Goal: Information Seeking & Learning: Find specific fact

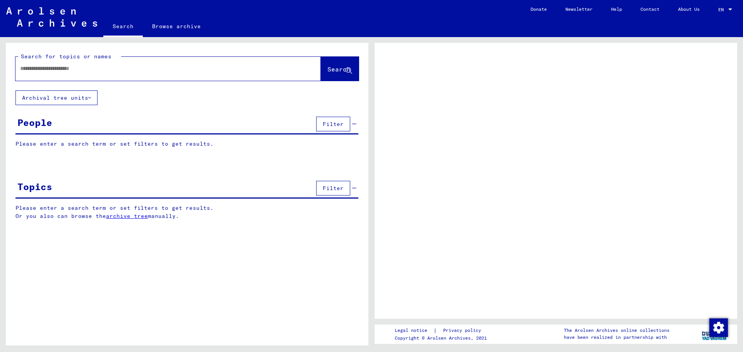
click at [70, 73] on div at bounding box center [158, 68] width 287 height 17
click at [65, 66] on input "text" at bounding box center [161, 69] width 282 height 8
type input "******"
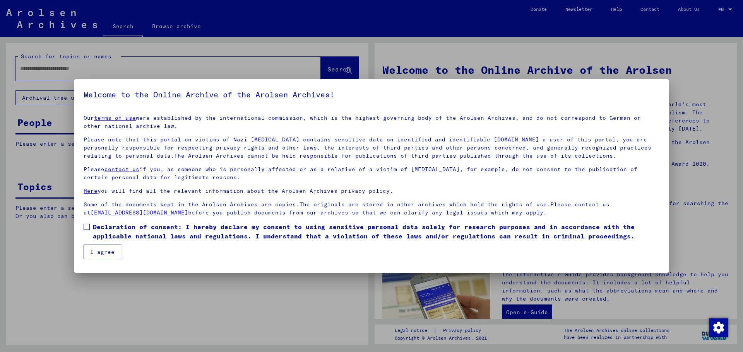
click at [89, 225] on span at bounding box center [87, 227] width 6 height 6
click at [105, 253] on button "I agree" at bounding box center [103, 252] width 38 height 15
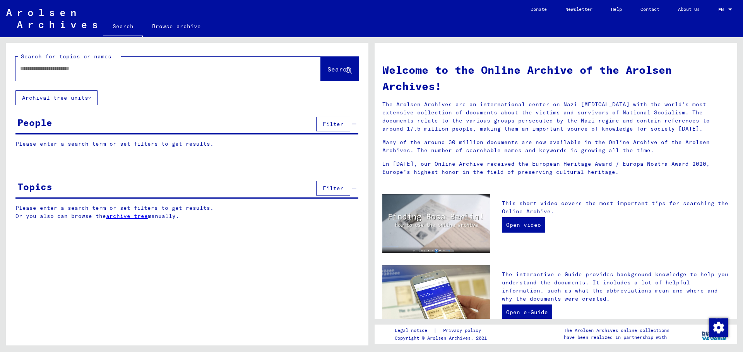
click at [73, 72] on input "text" at bounding box center [158, 69] width 277 height 8
type input "**********"
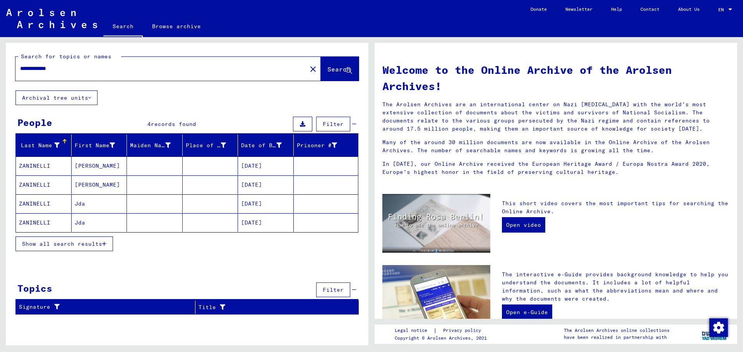
click at [262, 166] on mat-cell "[DATE]" at bounding box center [266, 166] width 56 height 19
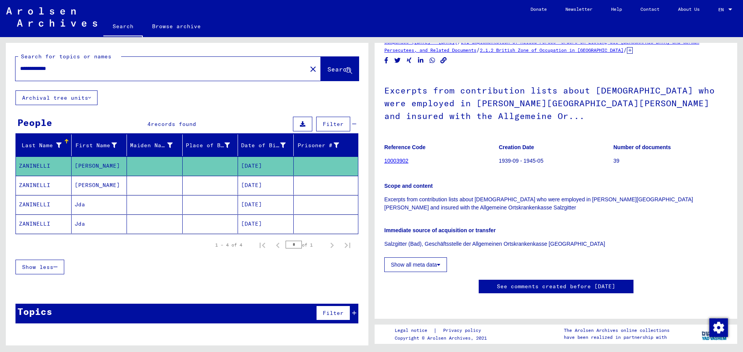
scroll to position [232, 0]
click at [272, 191] on mat-cell "[DATE]" at bounding box center [266, 185] width 56 height 19
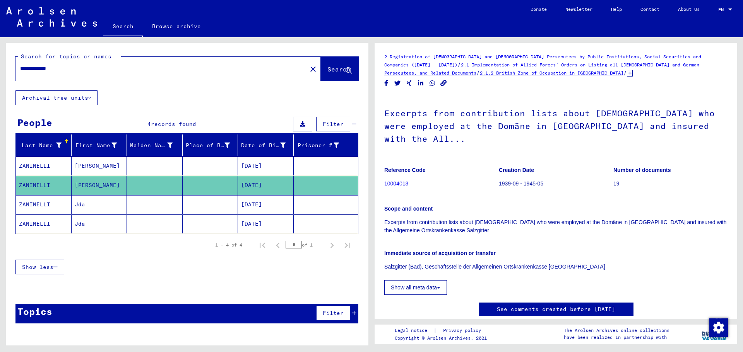
drag, startPoint x: 275, startPoint y: 204, endPoint x: 278, endPoint y: 202, distance: 4.3
click at [278, 202] on mat-cell "[DATE]" at bounding box center [266, 204] width 56 height 19
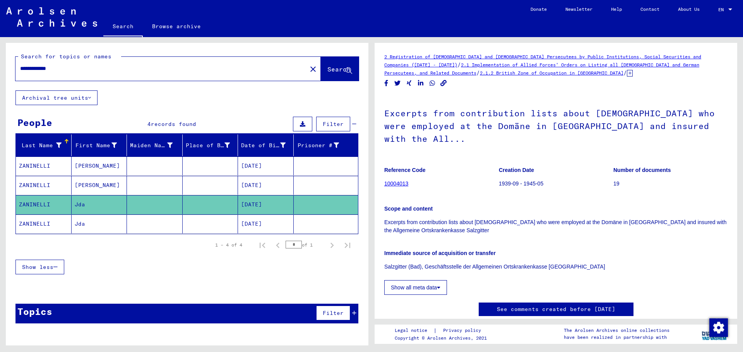
click at [285, 159] on mat-cell "[DATE]" at bounding box center [266, 166] width 56 height 19
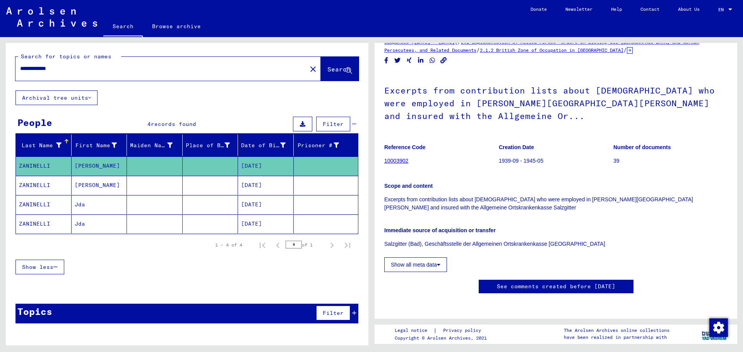
scroll to position [193, 0]
click at [249, 223] on mat-cell "[DATE]" at bounding box center [266, 224] width 56 height 19
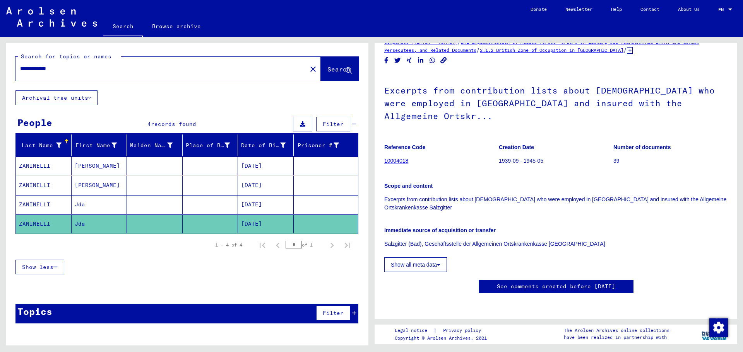
scroll to position [232, 0]
drag, startPoint x: 43, startPoint y: 67, endPoint x: 0, endPoint y: 73, distance: 43.5
click at [0, 73] on div "**********" at bounding box center [185, 191] width 371 height 309
type input "**********"
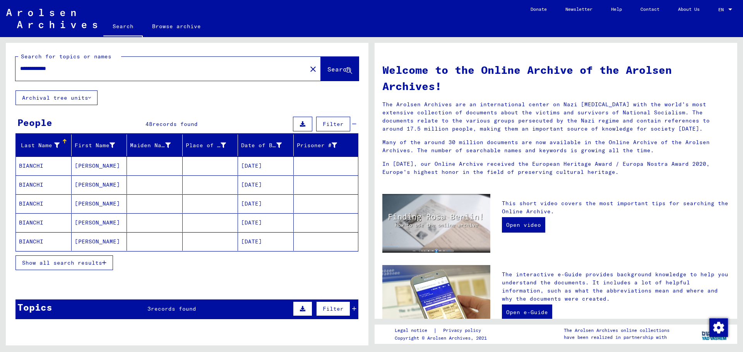
click at [250, 171] on mat-cell "[DATE]" at bounding box center [266, 166] width 56 height 19
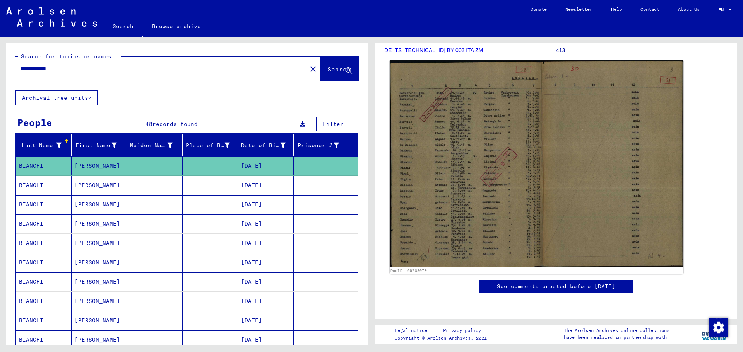
scroll to position [77, 0]
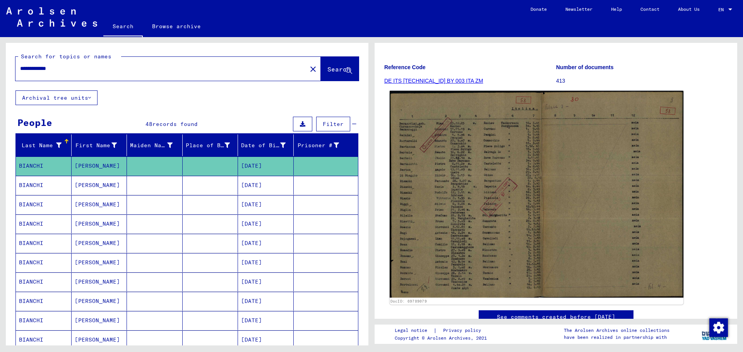
click at [504, 188] on img at bounding box center [536, 194] width 294 height 207
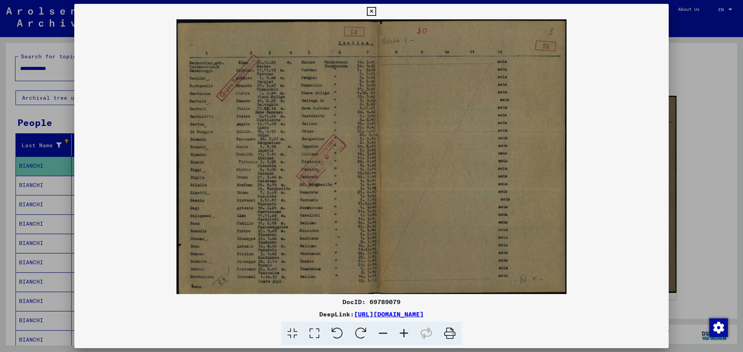
click at [406, 332] on icon at bounding box center [403, 334] width 21 height 24
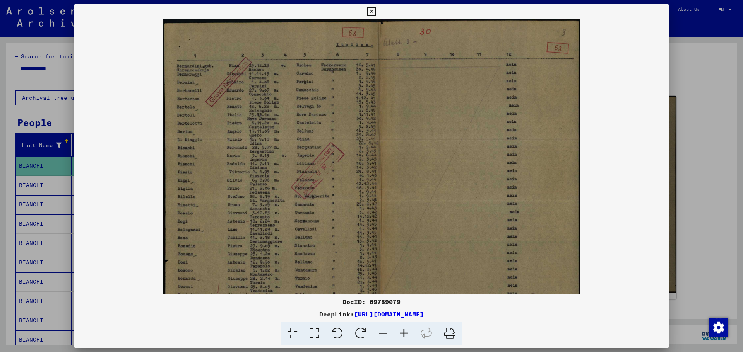
click at [406, 332] on icon at bounding box center [403, 334] width 21 height 24
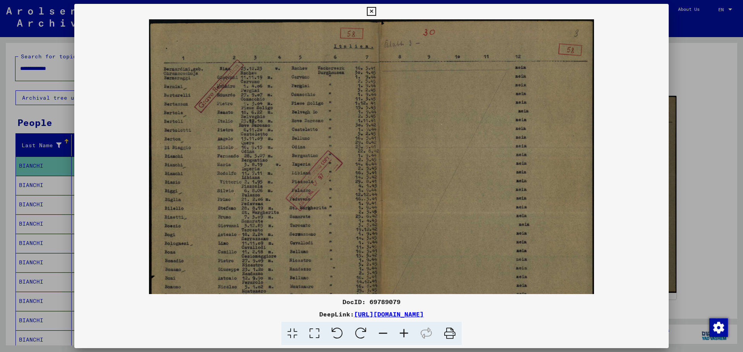
click at [406, 332] on icon at bounding box center [403, 334] width 21 height 24
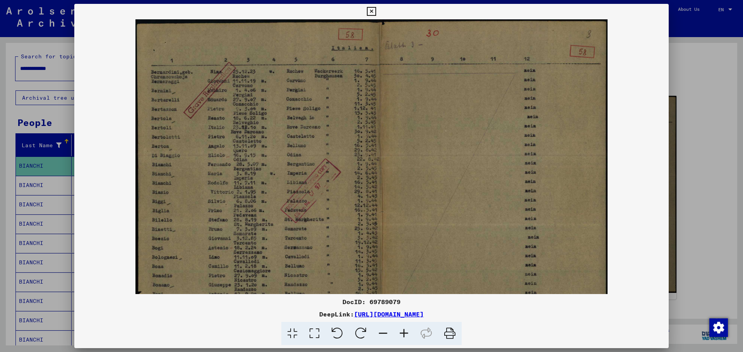
click at [406, 332] on icon at bounding box center [403, 334] width 21 height 24
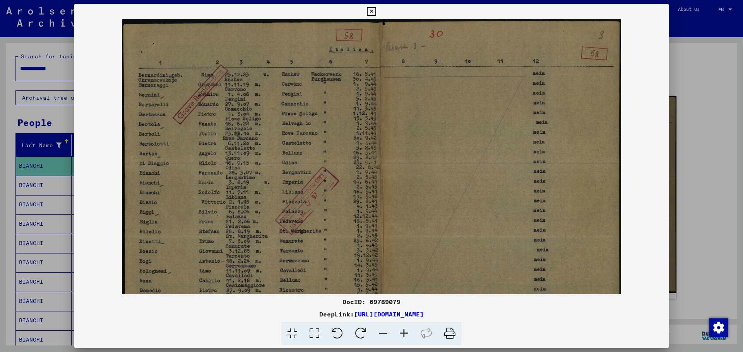
click at [370, 12] on icon at bounding box center [371, 11] width 9 height 9
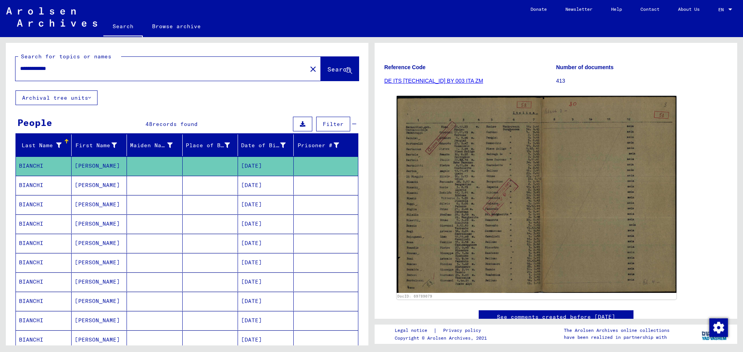
click at [256, 188] on mat-cell "[DATE]" at bounding box center [266, 185] width 56 height 19
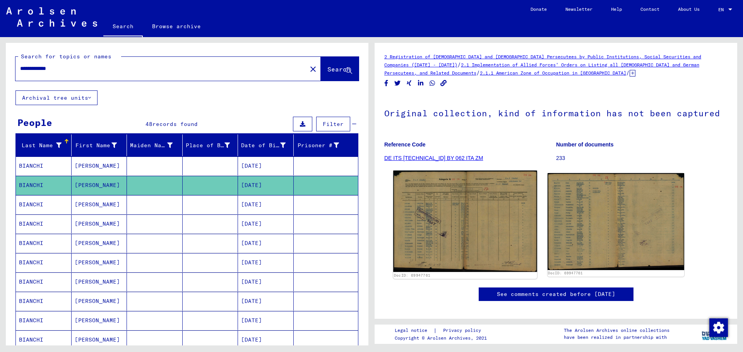
click at [471, 231] on img at bounding box center [464, 222] width 143 height 102
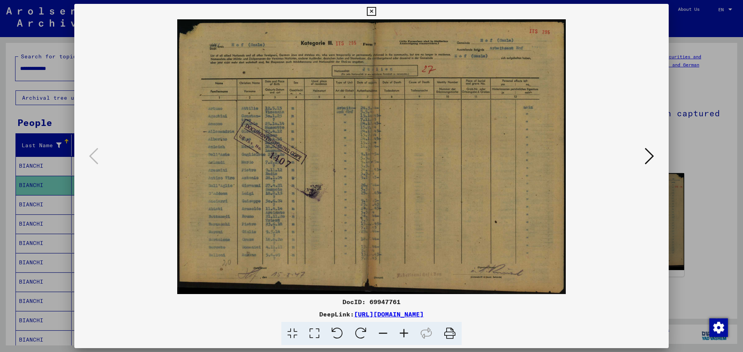
click at [403, 331] on icon at bounding box center [403, 334] width 21 height 24
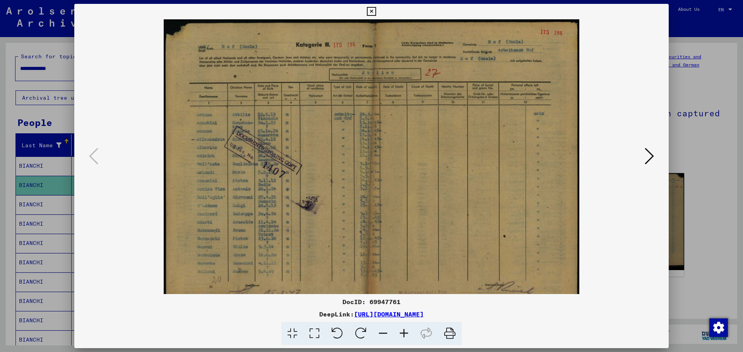
click at [403, 331] on icon at bounding box center [403, 334] width 21 height 24
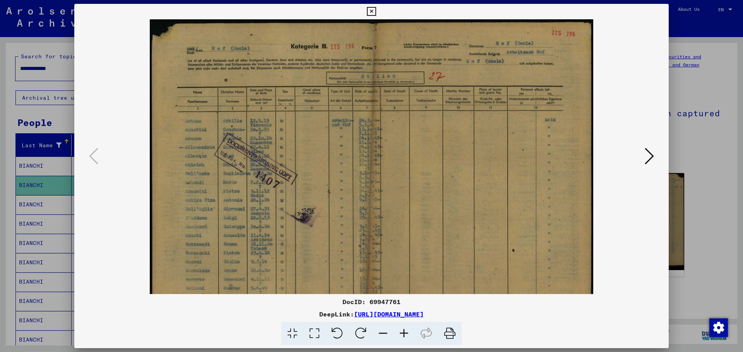
click at [403, 331] on icon at bounding box center [403, 334] width 21 height 24
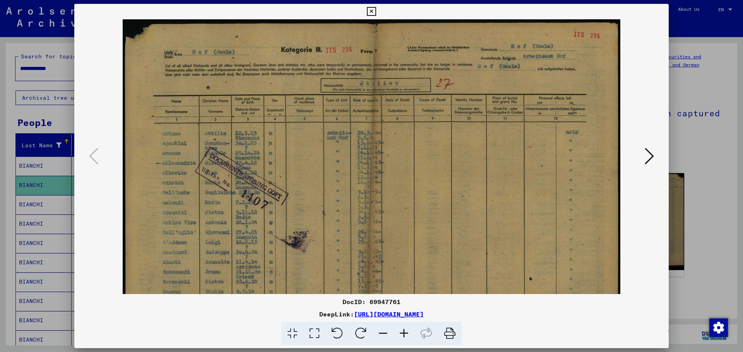
click at [403, 331] on icon at bounding box center [403, 334] width 21 height 24
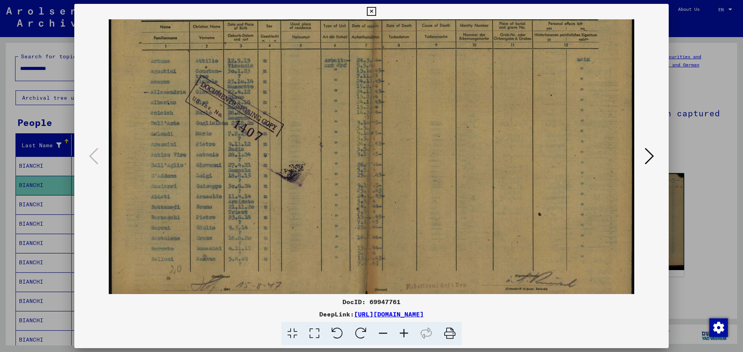
scroll to position [86, 0]
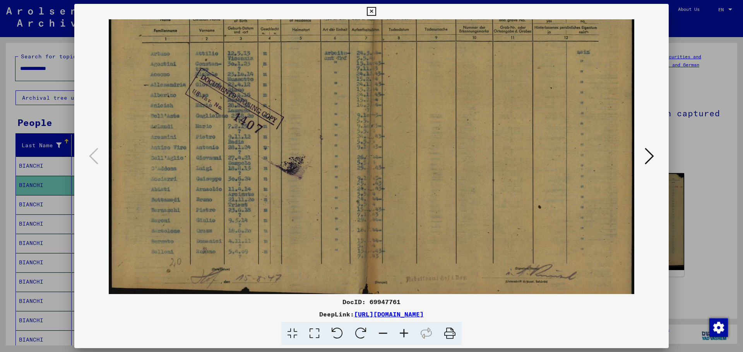
drag, startPoint x: 248, startPoint y: 225, endPoint x: 297, endPoint y: 139, distance: 99.3
click at [297, 139] on img at bounding box center [371, 119] width 525 height 372
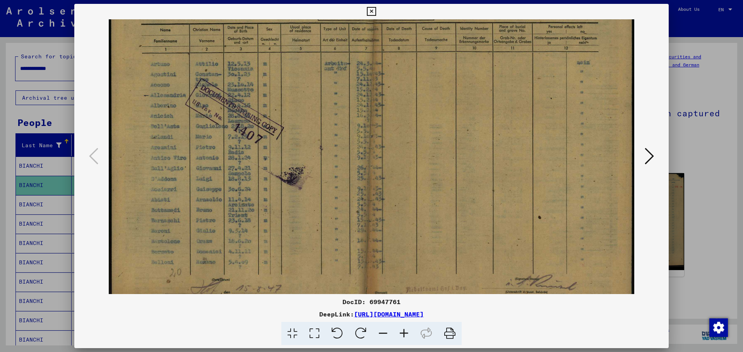
scroll to position [75, 0]
drag, startPoint x: 184, startPoint y: 101, endPoint x: 183, endPoint y: 112, distance: 10.9
click at [183, 112] on img at bounding box center [371, 130] width 525 height 372
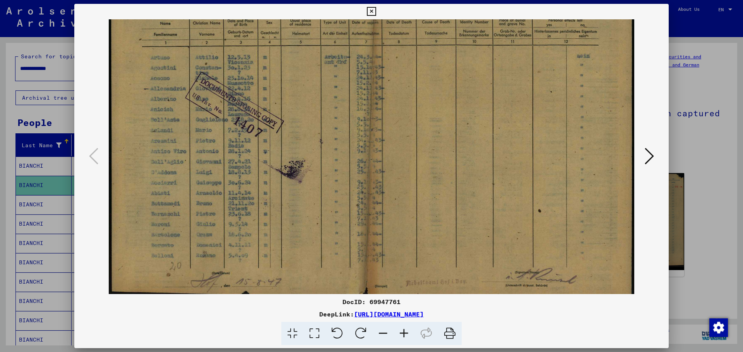
scroll to position [97, 0]
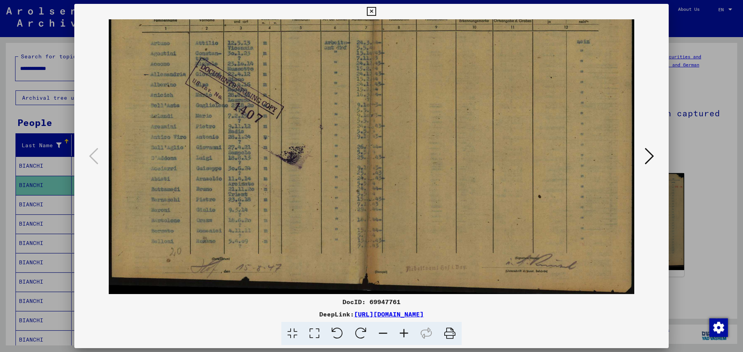
drag, startPoint x: 226, startPoint y: 255, endPoint x: 220, endPoint y: 173, distance: 82.2
click at [220, 173] on img at bounding box center [371, 109] width 525 height 372
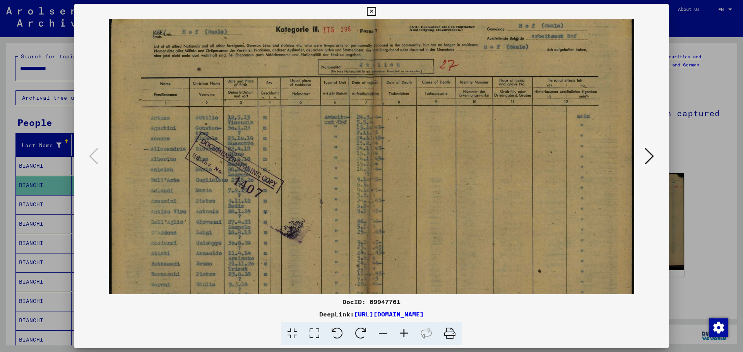
scroll to position [0, 0]
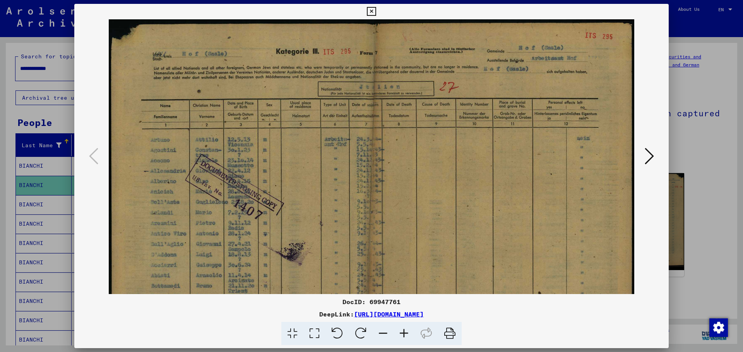
drag, startPoint x: 165, startPoint y: 60, endPoint x: 175, endPoint y: 176, distance: 116.5
click at [175, 176] on img at bounding box center [371, 205] width 525 height 372
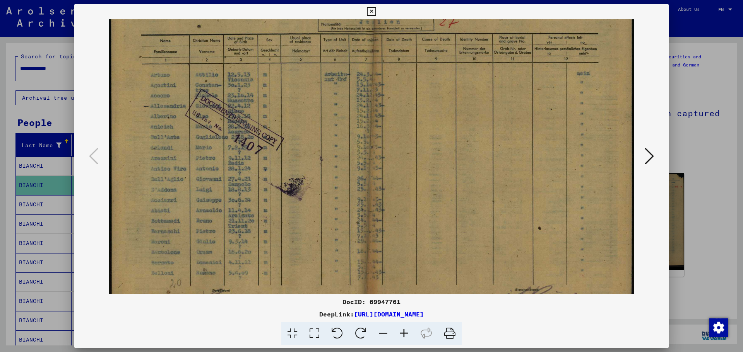
scroll to position [65, 0]
drag, startPoint x: 226, startPoint y: 250, endPoint x: 234, endPoint y: 185, distance: 65.8
click at [234, 185] on img at bounding box center [371, 140] width 525 height 372
click at [647, 157] on icon at bounding box center [648, 156] width 9 height 19
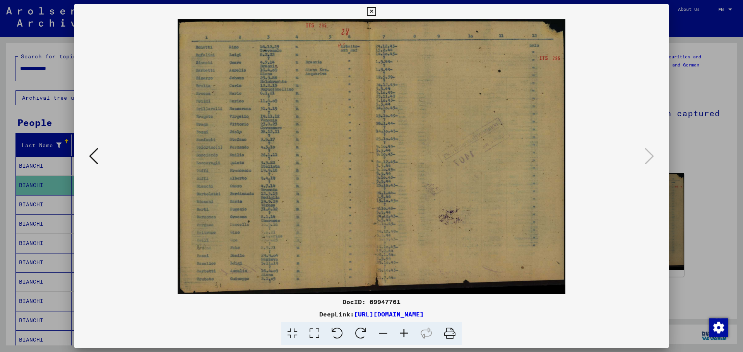
click at [405, 333] on icon at bounding box center [403, 334] width 21 height 24
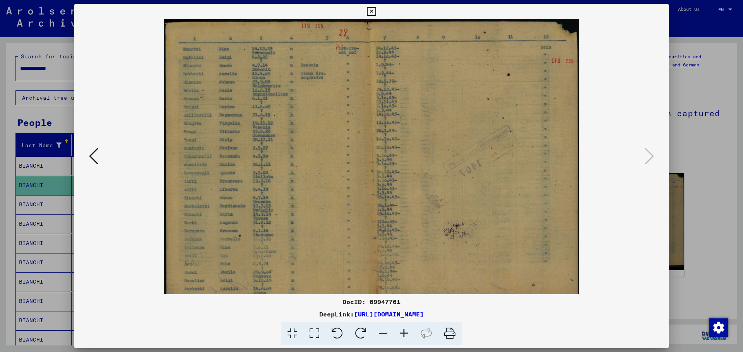
click at [405, 333] on icon at bounding box center [403, 334] width 21 height 24
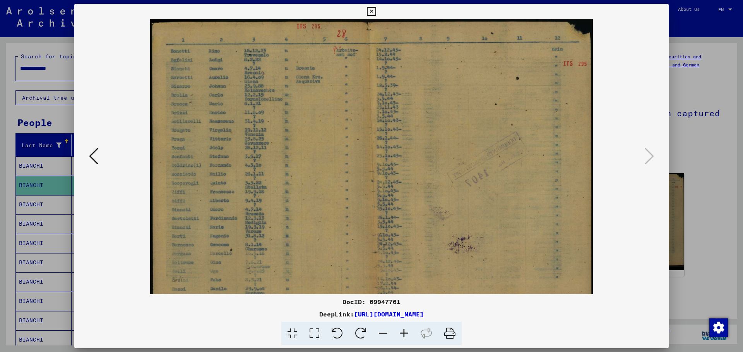
click at [405, 333] on icon at bounding box center [403, 334] width 21 height 24
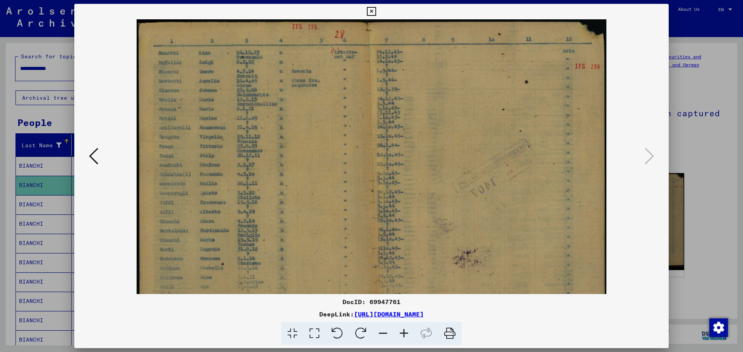
click at [405, 333] on icon at bounding box center [403, 334] width 21 height 24
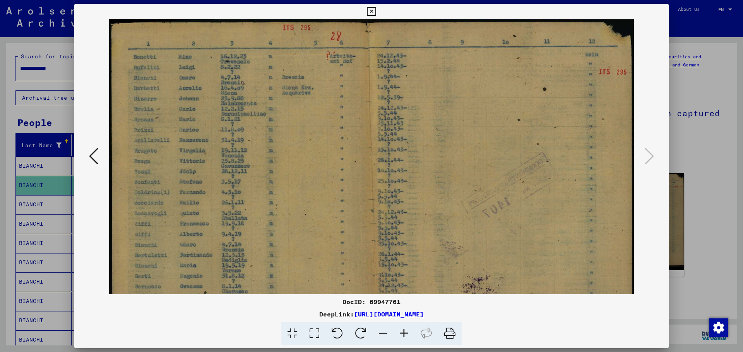
click at [405, 333] on icon at bounding box center [403, 334] width 21 height 24
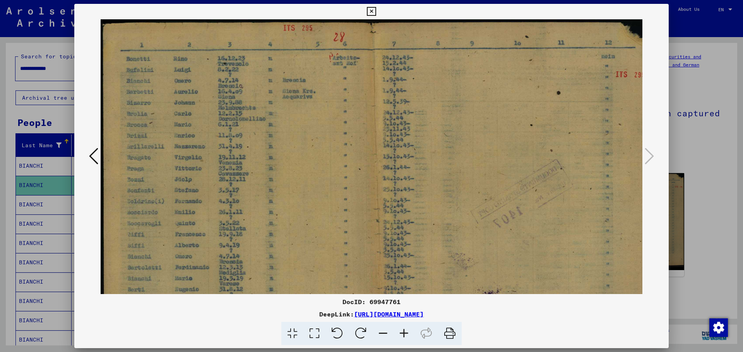
click at [405, 333] on icon at bounding box center [403, 334] width 21 height 24
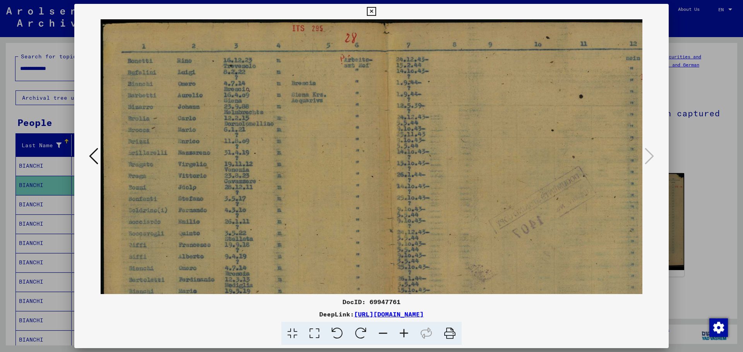
click at [405, 333] on icon at bounding box center [403, 334] width 21 height 24
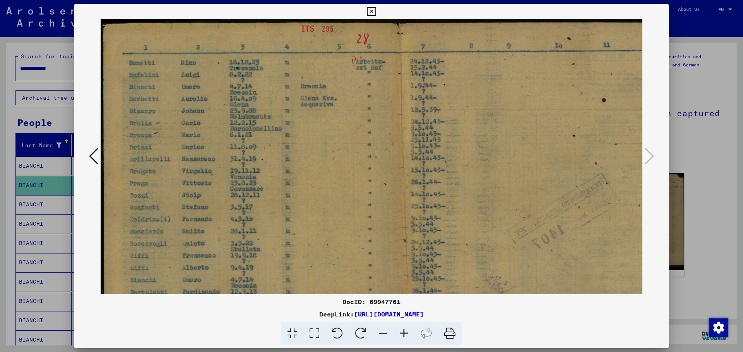
click at [405, 333] on icon at bounding box center [403, 334] width 21 height 24
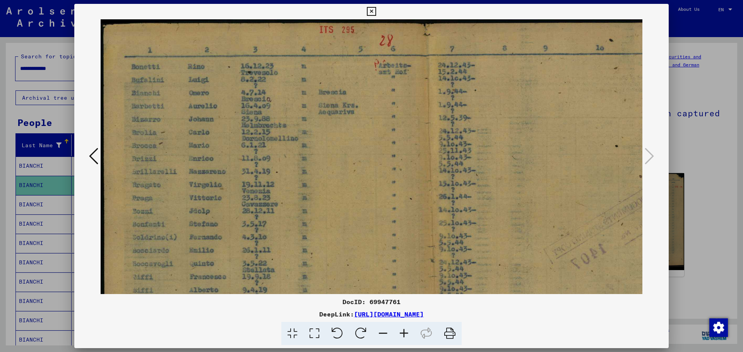
click at [405, 333] on icon at bounding box center [403, 334] width 21 height 24
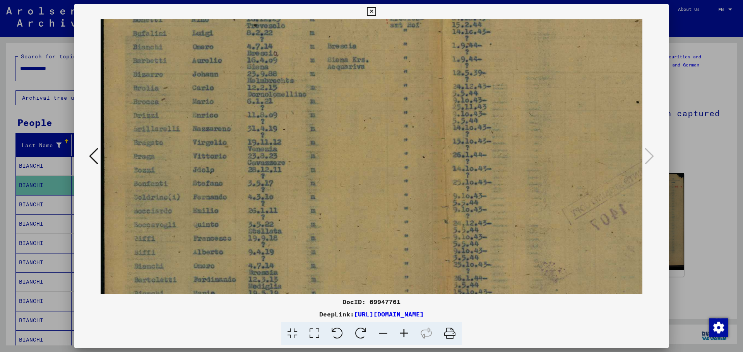
scroll to position [50, 0]
drag, startPoint x: 222, startPoint y: 227, endPoint x: 229, endPoint y: 177, distance: 49.9
click at [229, 177] on img at bounding box center [445, 214] width 688 height 488
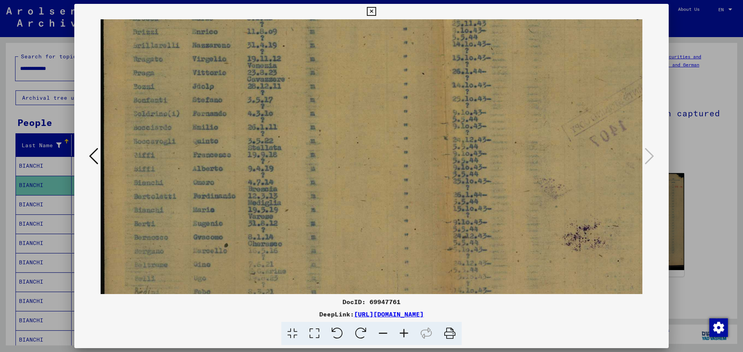
scroll to position [140, 2]
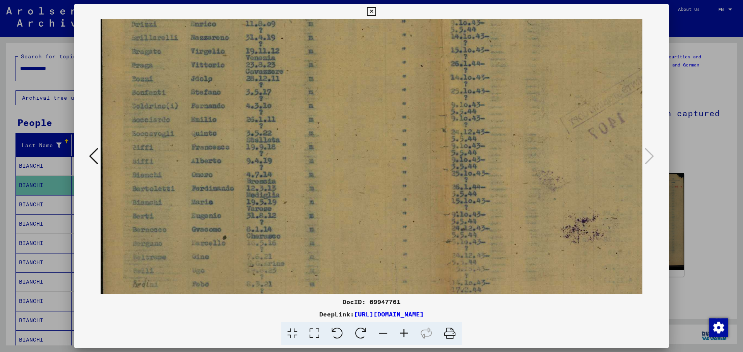
drag, startPoint x: 290, startPoint y: 258, endPoint x: 294, endPoint y: 167, distance: 91.0
click at [294, 167] on img at bounding box center [443, 123] width 688 height 488
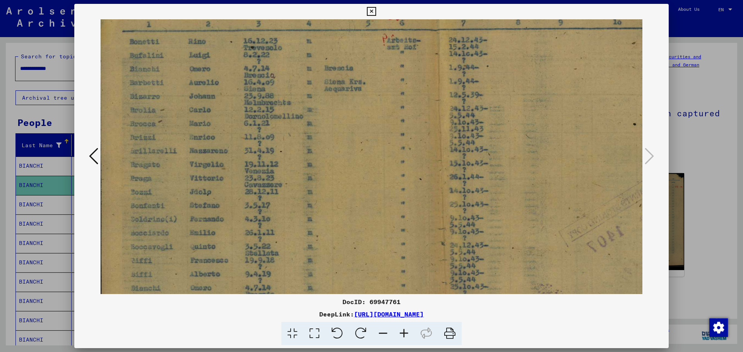
scroll to position [22, 2]
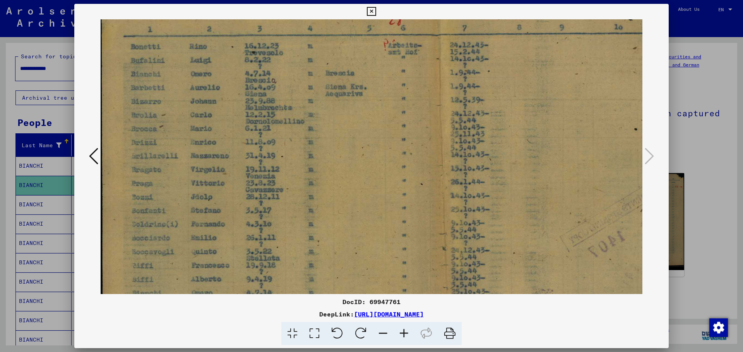
drag, startPoint x: 247, startPoint y: 132, endPoint x: 248, endPoint y: 241, distance: 109.8
click at [248, 241] on img at bounding box center [443, 241] width 688 height 488
click at [91, 154] on icon at bounding box center [93, 156] width 9 height 19
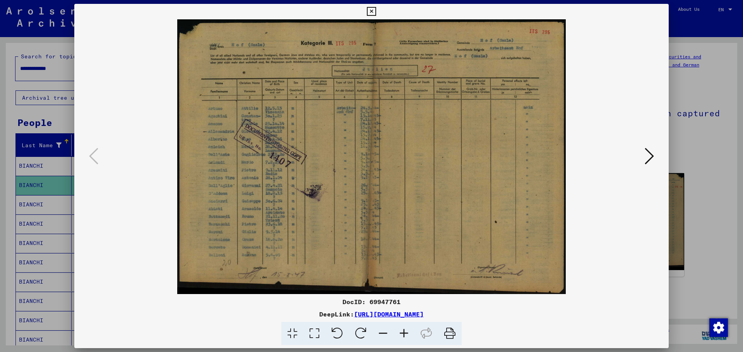
click at [400, 329] on icon at bounding box center [403, 334] width 21 height 24
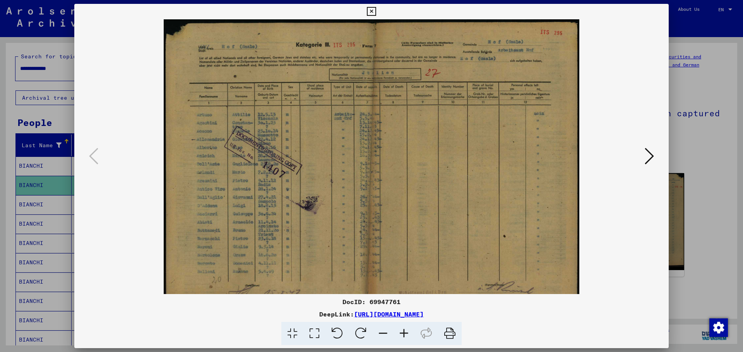
click at [400, 329] on icon at bounding box center [403, 334] width 21 height 24
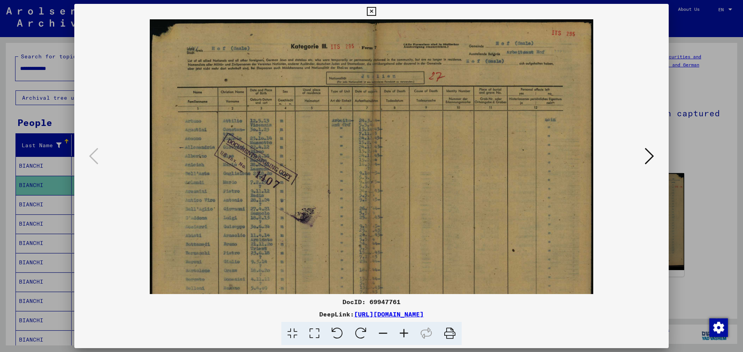
click at [400, 329] on icon at bounding box center [403, 334] width 21 height 24
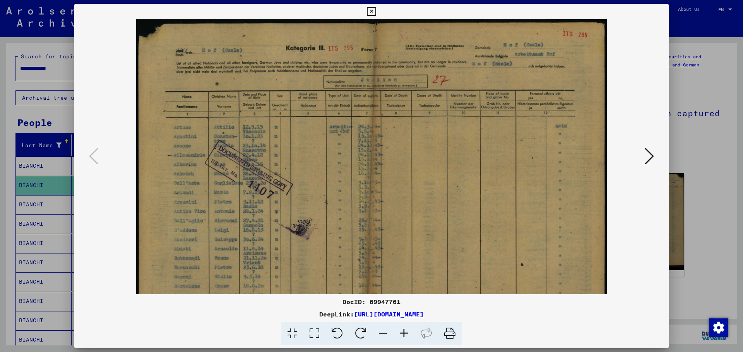
click at [400, 329] on icon at bounding box center [403, 334] width 21 height 24
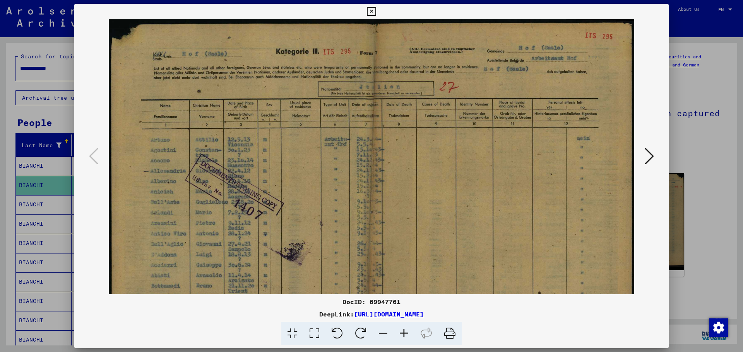
click at [400, 329] on icon at bounding box center [403, 334] width 21 height 24
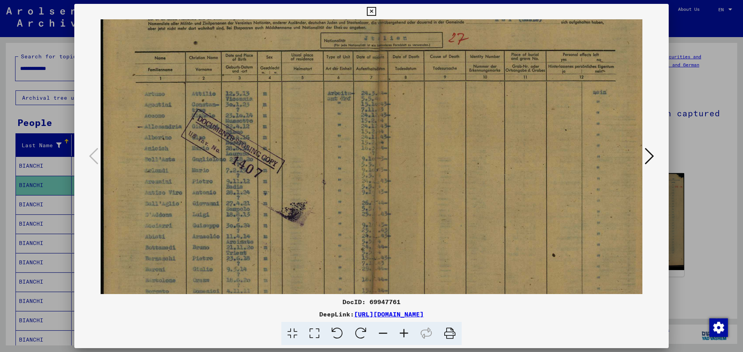
scroll to position [55, 0]
drag, startPoint x: 235, startPoint y: 232, endPoint x: 247, endPoint y: 177, distance: 55.9
click at [247, 177] on img at bounding box center [377, 160] width 552 height 391
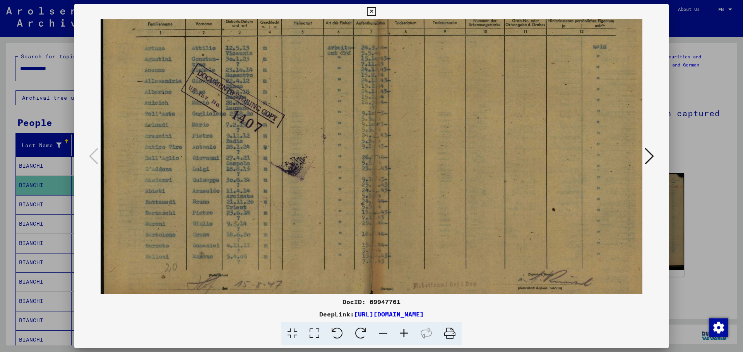
scroll to position [116, 0]
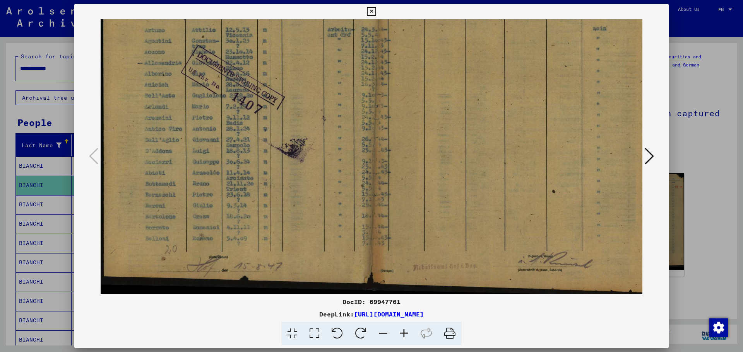
drag, startPoint x: 225, startPoint y: 264, endPoint x: 234, endPoint y: 194, distance: 70.2
click at [234, 194] on img at bounding box center [377, 98] width 552 height 391
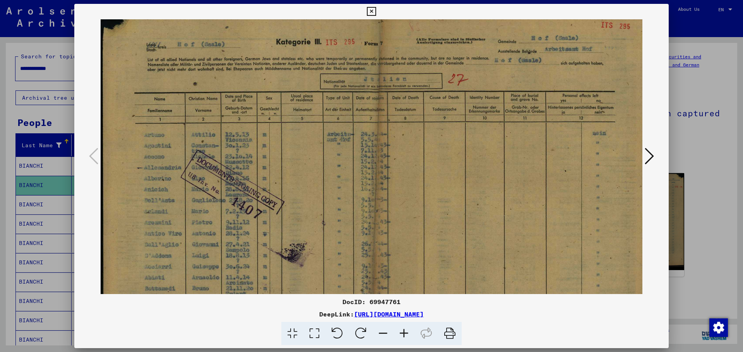
scroll to position [0, 0]
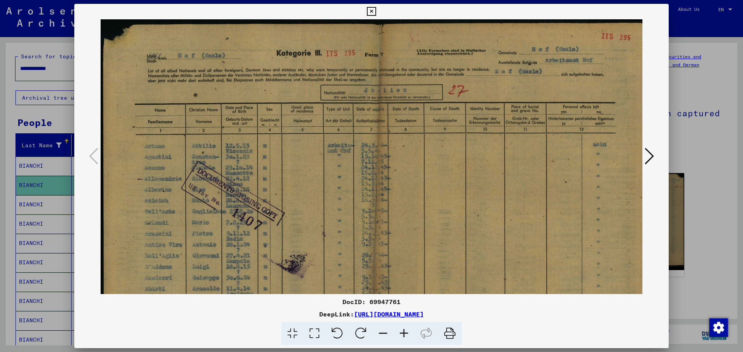
drag, startPoint x: 195, startPoint y: 51, endPoint x: 199, endPoint y: 190, distance: 139.3
click at [199, 190] on img at bounding box center [377, 214] width 552 height 391
click at [374, 13] on icon at bounding box center [371, 11] width 9 height 9
